Goal: Transaction & Acquisition: Purchase product/service

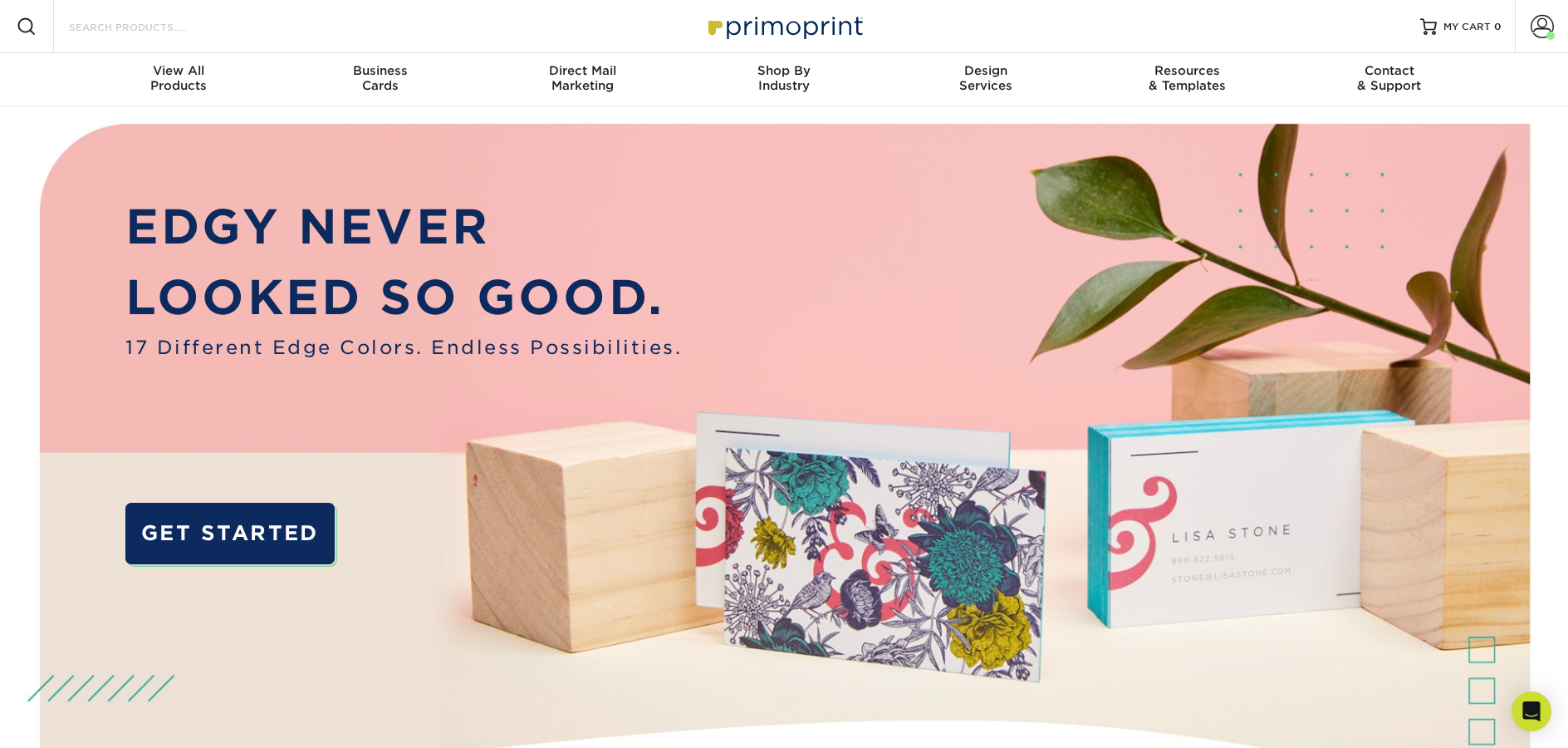
click at [172, 30] on input "Search Products" at bounding box center [148, 27] width 162 height 20
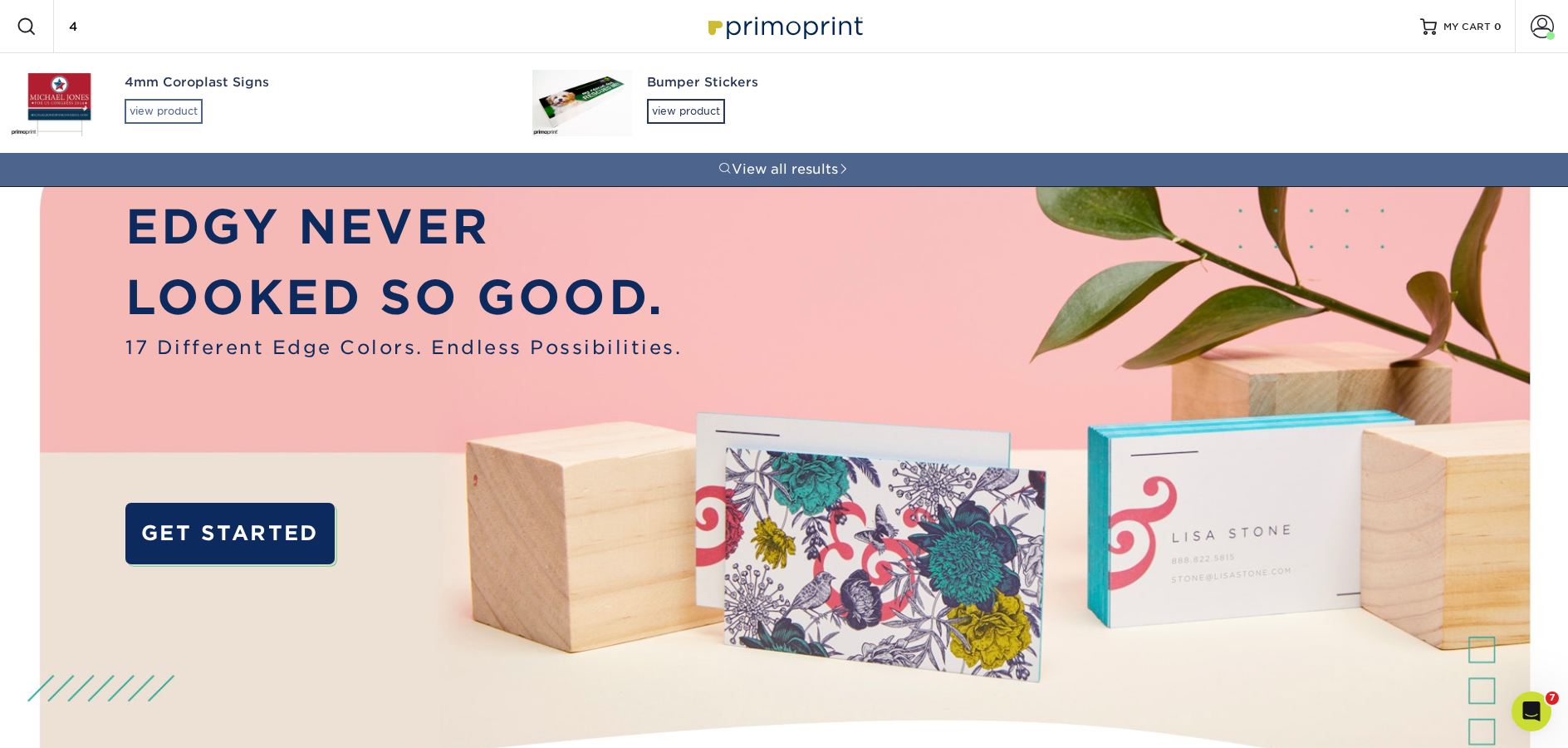
type input "4"
click at [176, 103] on div "view product" at bounding box center [163, 111] width 78 height 25
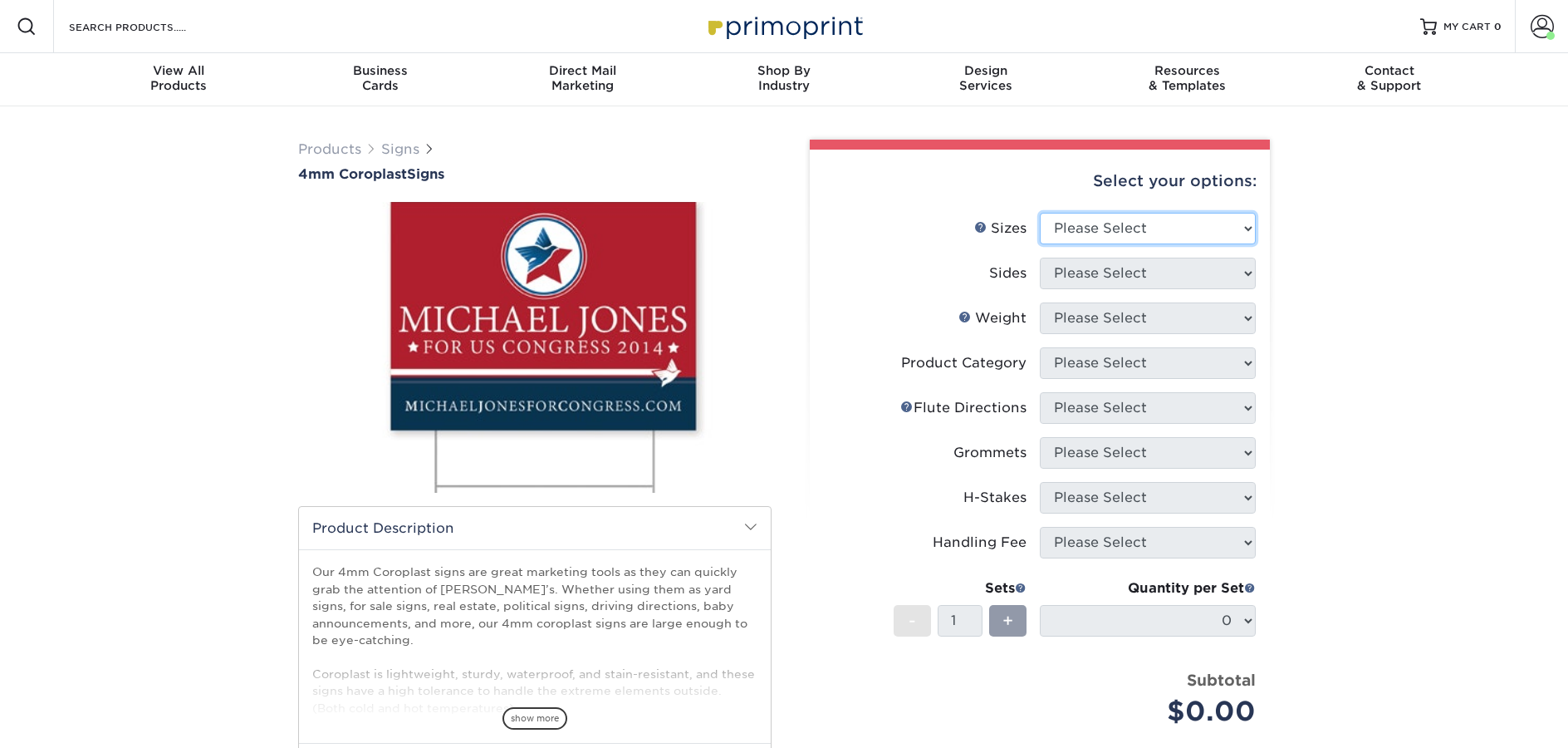
click at [1166, 229] on select "Please Select 12" x 18" 18" x 24" 24" x 24" 24" x 36"" at bounding box center [1148, 228] width 216 height 31
click at [1077, 223] on select "Please Select 12" x 18" 18" x 24" 24" x 24" 24" x 36"" at bounding box center [1148, 228] width 216 height 31
select select "24.00x24.00"
click at [1040, 212] on select "Please Select 12" x 18" 18" x 24" 24" x 24" 24" x 36"" at bounding box center [1148, 228] width 216 height 31
click at [1112, 277] on select "Please Select Print Both Sides Print Front Only" at bounding box center [1148, 273] width 216 height 31
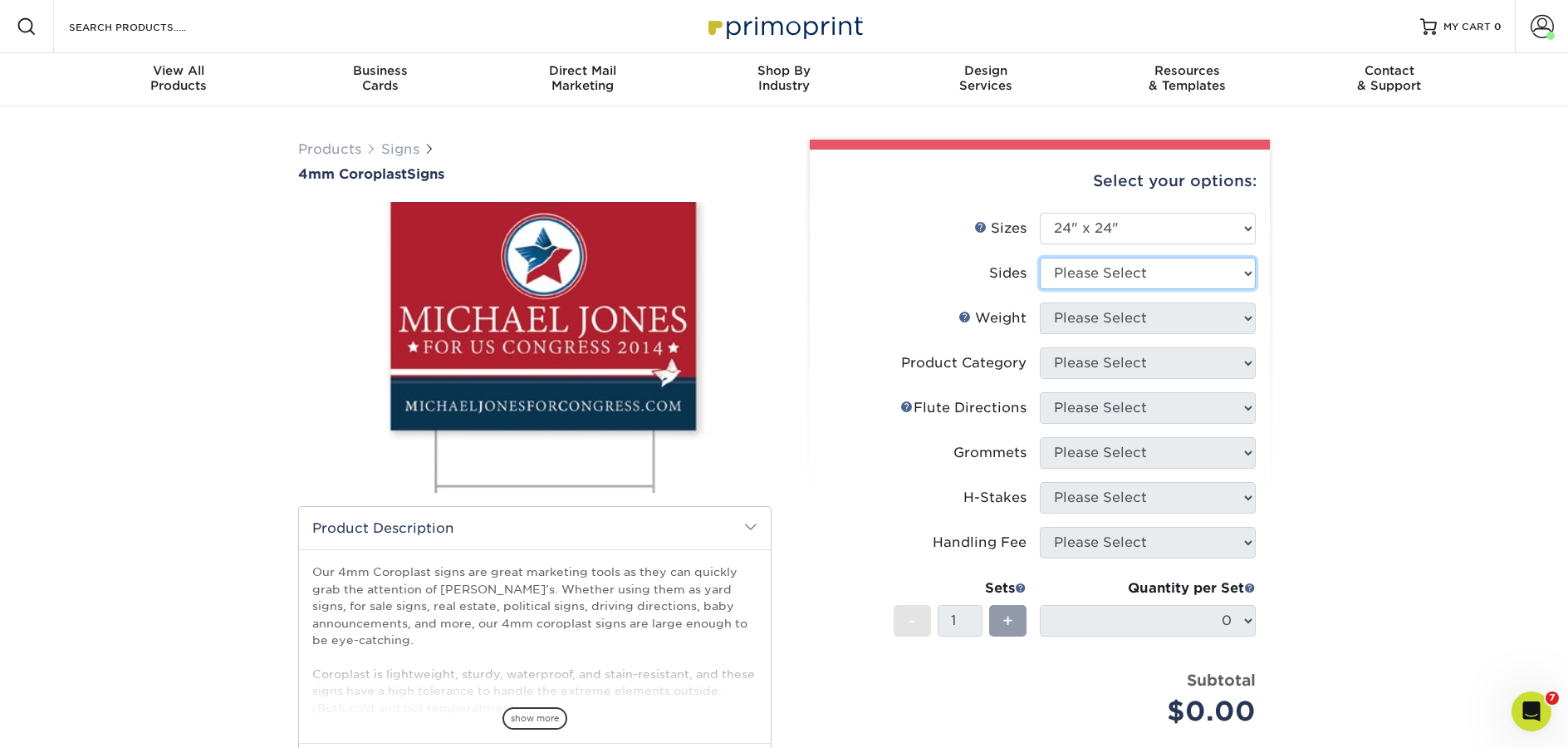
select select "13abbda7-1d64-4f25-8bb2-c179b224825d"
click at [1040, 258] on select "Please Select Print Both Sides Print Front Only" at bounding box center [1148, 273] width 216 height 31
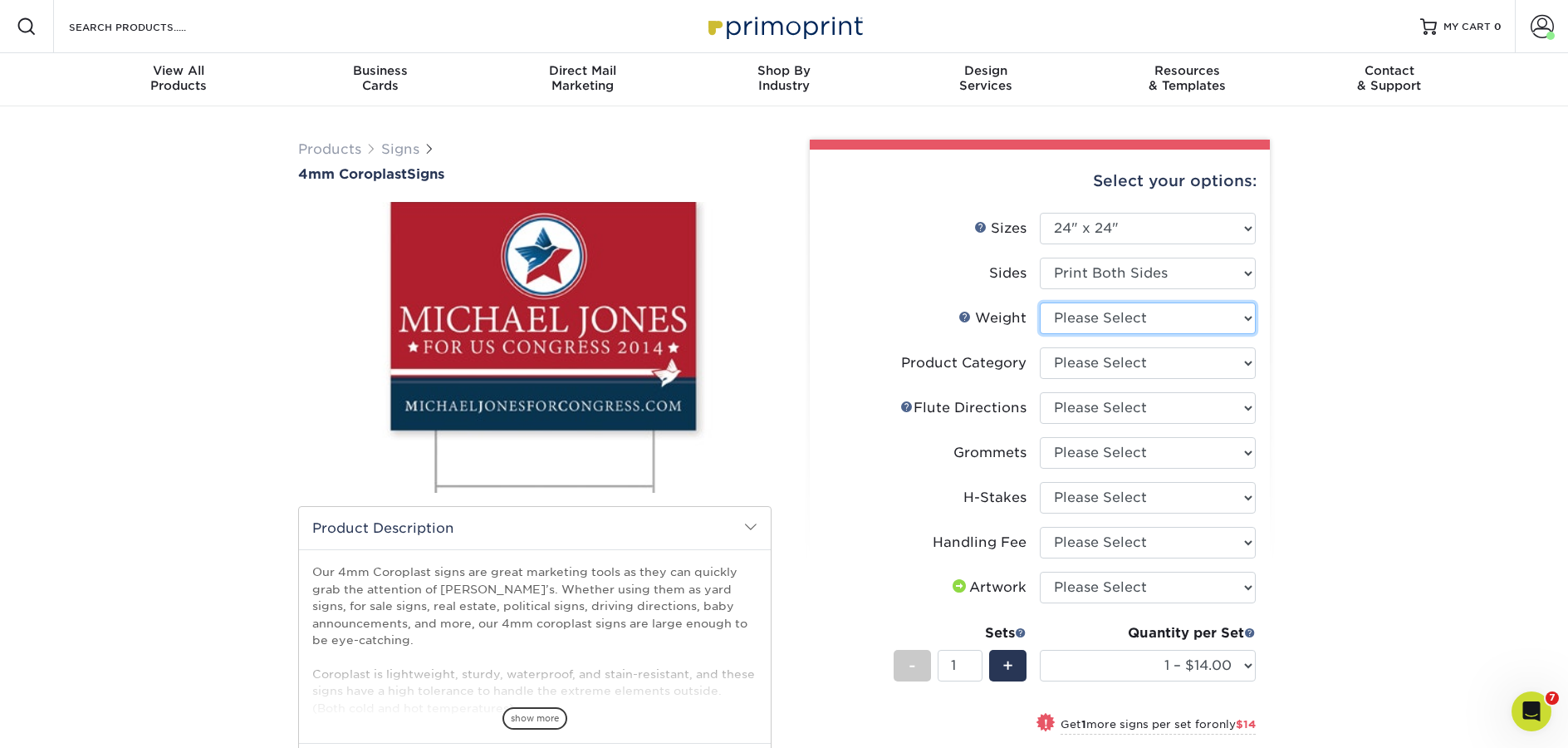
click at [1092, 327] on select "Please Select 4CORO" at bounding box center [1148, 319] width 216 height 31
select select "4CORO"
click at [1040, 303] on select "Please Select 4CORO" at bounding box center [1148, 319] width 216 height 31
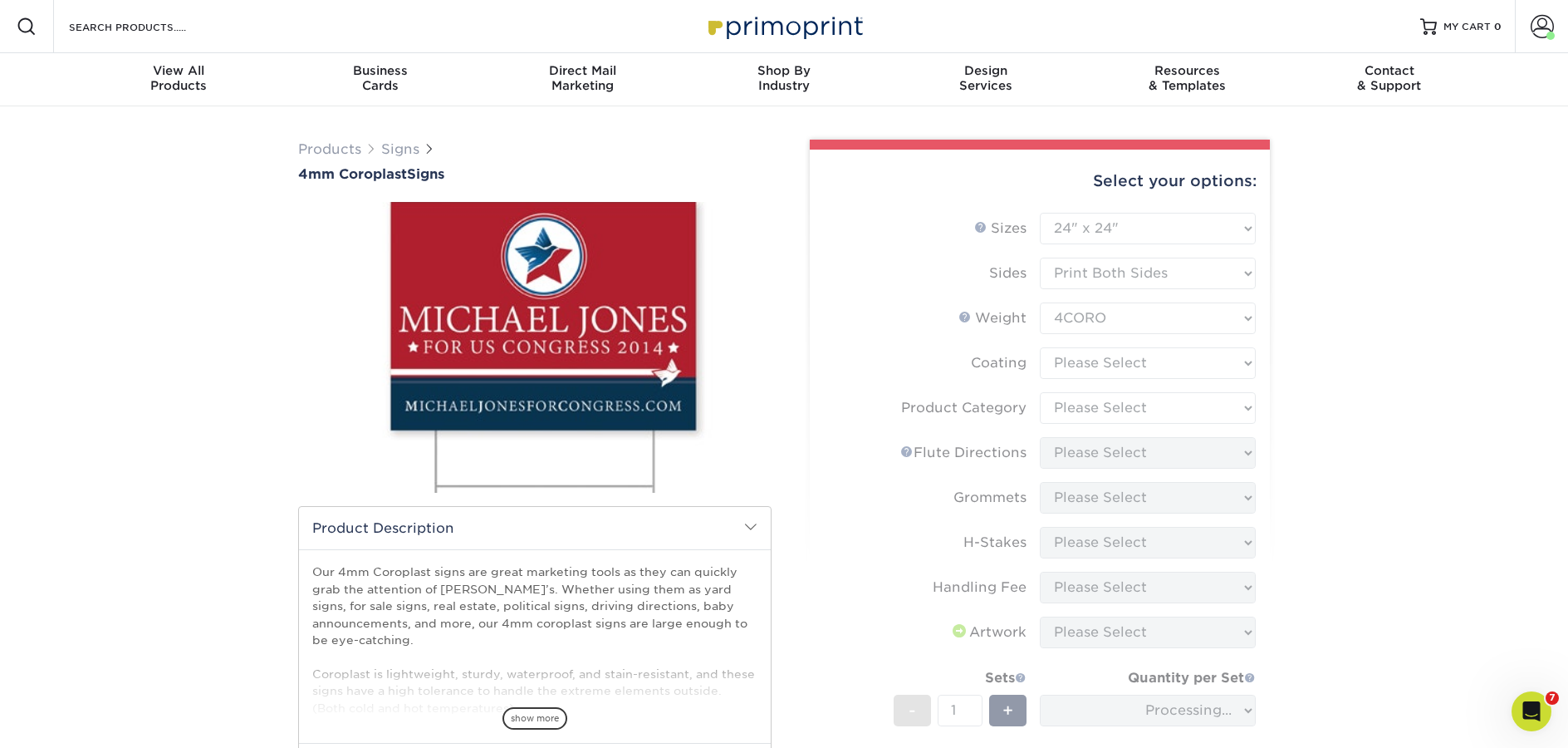
click at [1099, 365] on form "Sizes Help Sizes Please Select 12" x 18" 18" x 24" 24" x 24" 24" x 36" Sides Pl…" at bounding box center [1040, 534] width 434 height 643
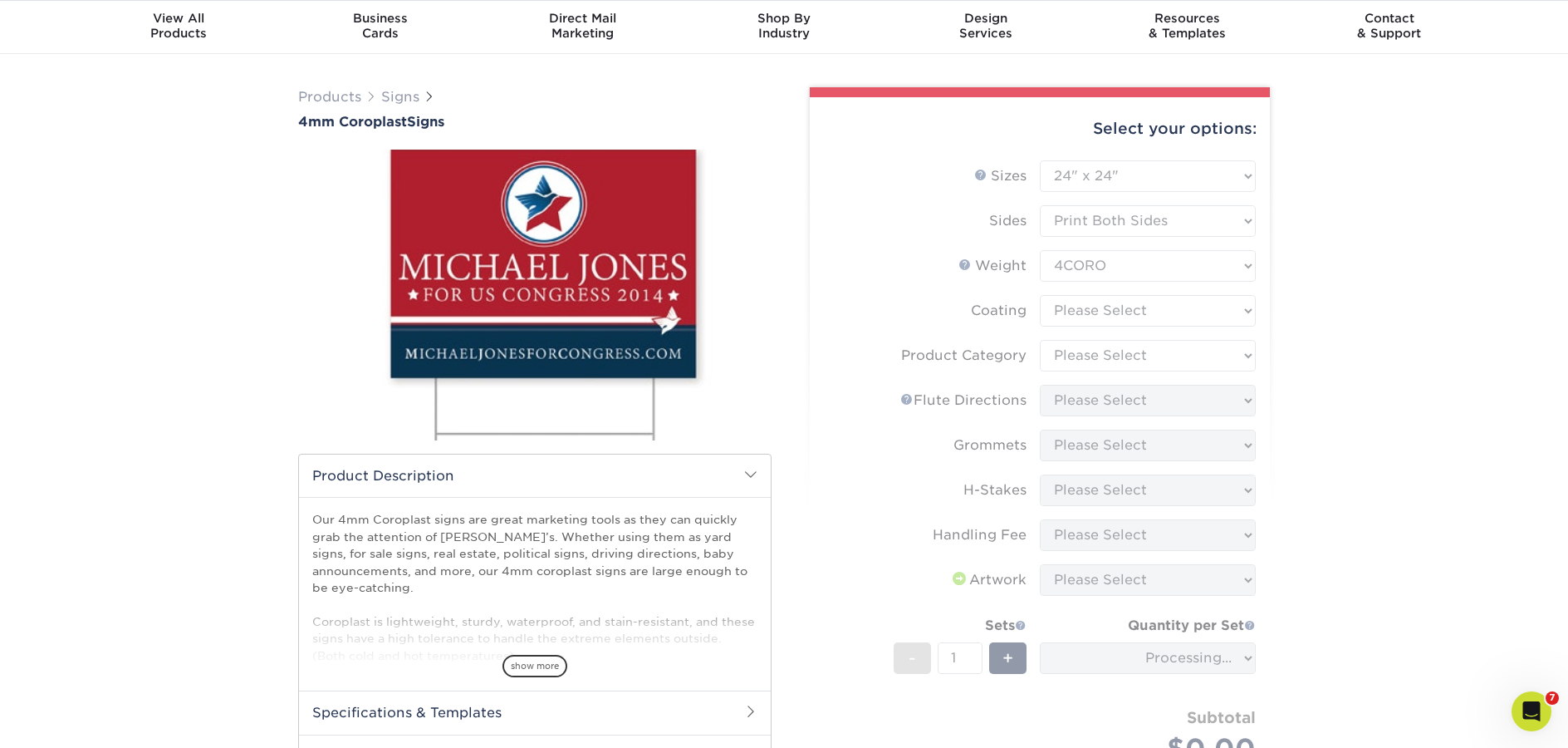
scroll to position [69, 0]
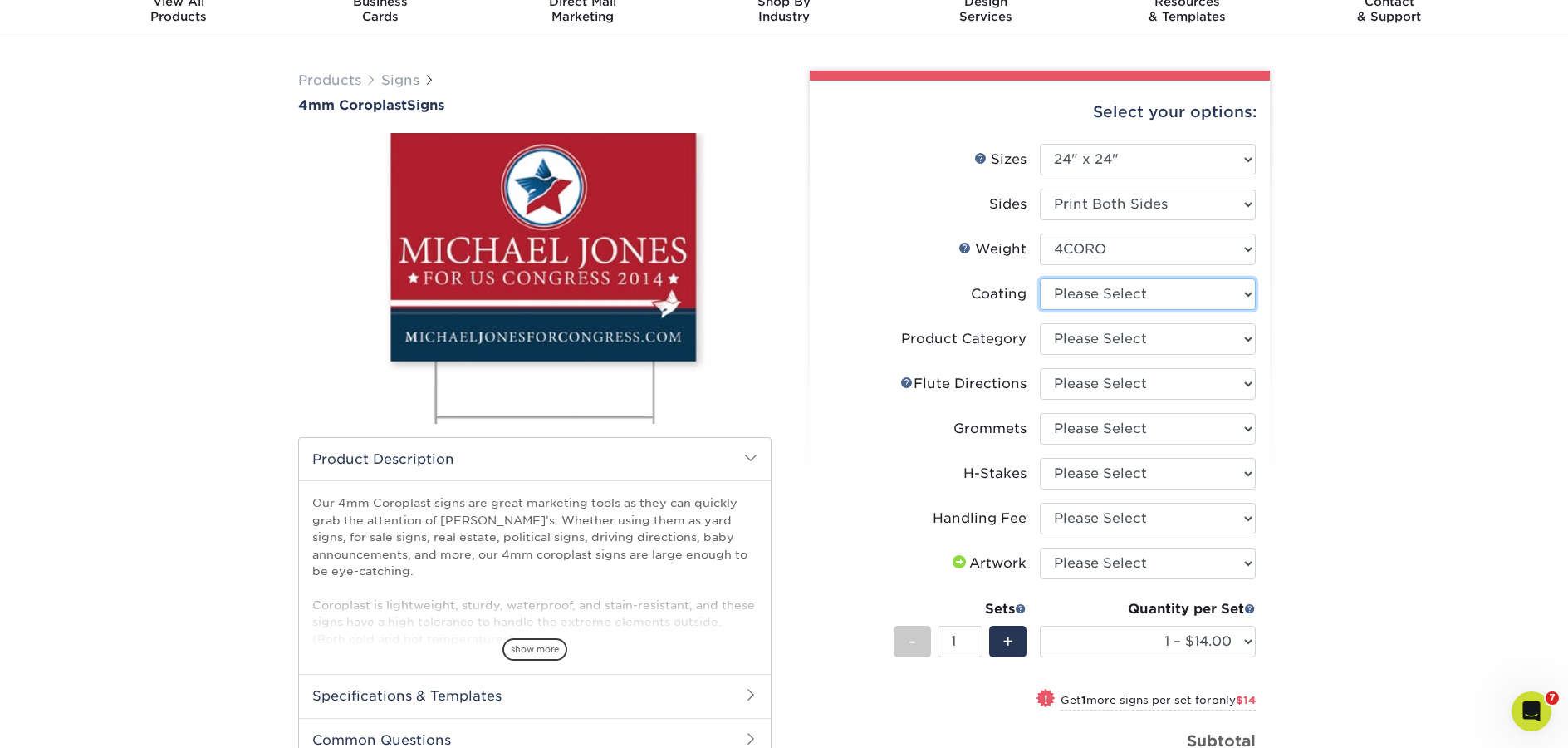
click at [1125, 291] on select at bounding box center [1148, 294] width 216 height 31
select select "3e7618de-abca-4bda-9f97-8b9129e913d8"
click at [1040, 278] on select at bounding box center [1148, 294] width 216 height 31
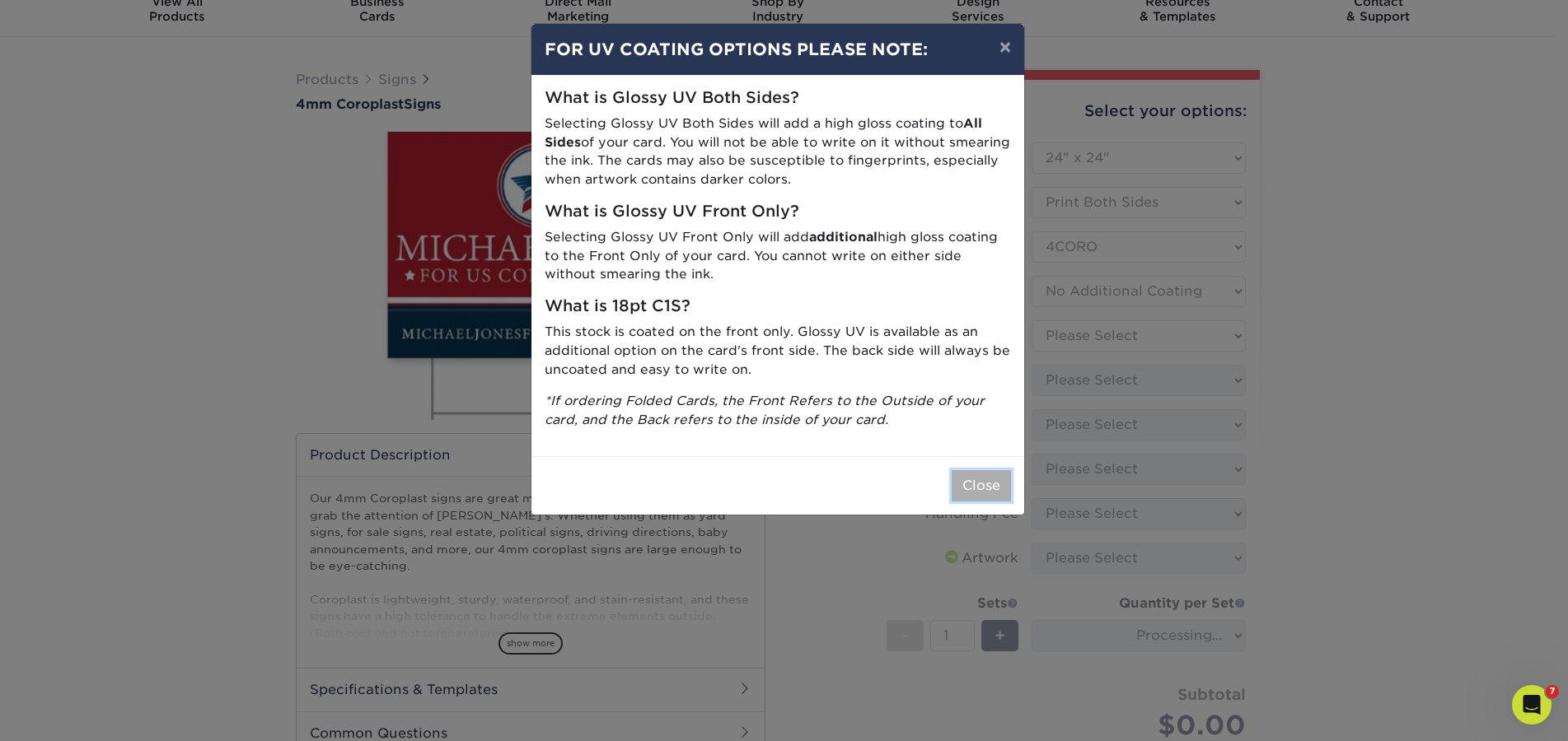
click at [985, 479] on button "Close" at bounding box center [980, 486] width 59 height 31
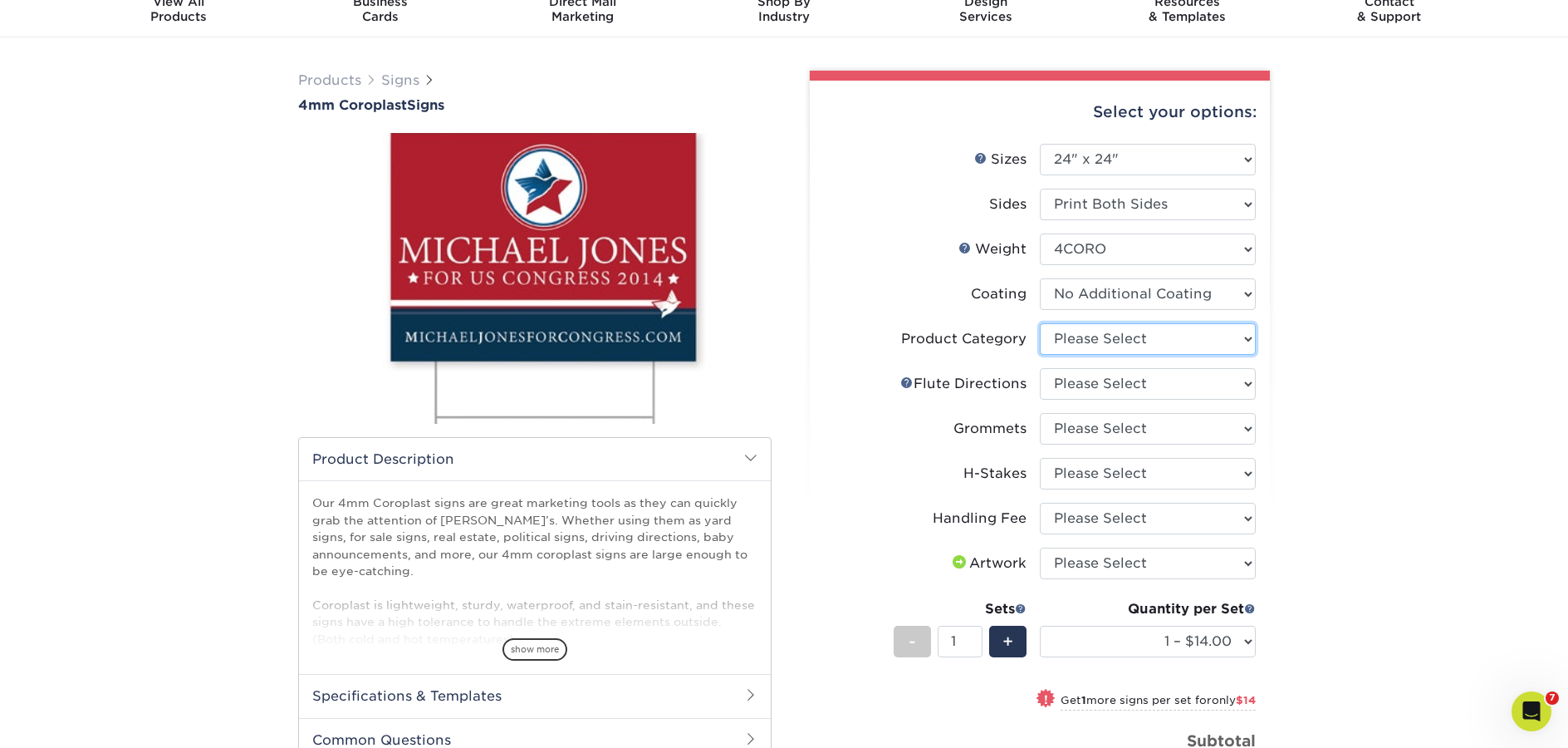
click at [1125, 339] on select "Please Select Coroplast Signs" at bounding box center [1148, 339] width 216 height 31
select select "b3582ed5-6912-492c-8440-2cc51afdb8e1"
click at [1040, 323] on select "Please Select Coroplast Signs" at bounding box center [1148, 339] width 216 height 31
click at [1130, 381] on select "Please Select Flute Direction (Horizontal) Flute Direction (Vertical)" at bounding box center [1148, 384] width 216 height 31
click at [1117, 378] on select "Please Select Flute Direction (Horizontal) Flute Direction (Vertical)" at bounding box center [1148, 384] width 216 height 31
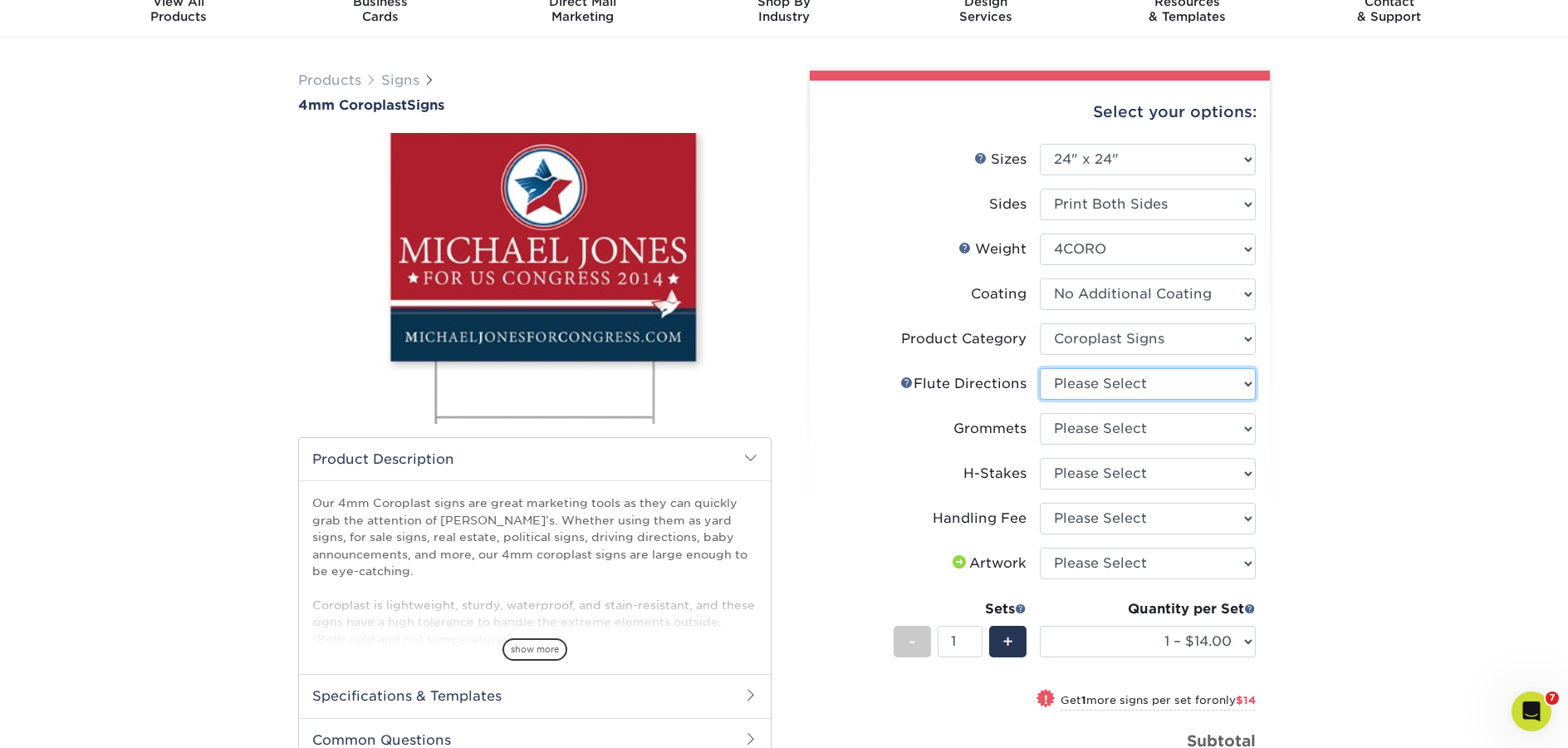
select select "b9474d6d-25b7-40b8-b284-85b7690982f8"
click at [1040, 368] on select "Please Select Flute Direction (Horizontal) Flute Direction (Vertical)" at bounding box center [1148, 384] width 216 height 31
click at [1108, 439] on select "Please Select No Grommets Yes, Grommet All 4 Corners Yes, Grommets Top Corners …" at bounding box center [1148, 428] width 216 height 31
